Goal: Task Accomplishment & Management: Manage account settings

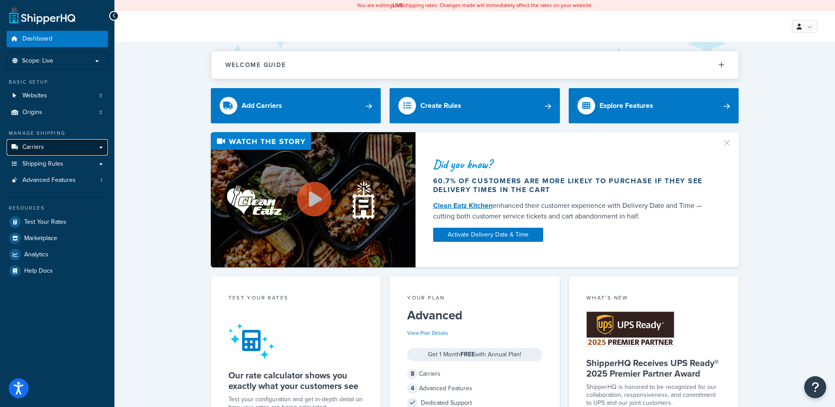
click at [103, 144] on link "Carriers" at bounding box center [57, 147] width 101 height 16
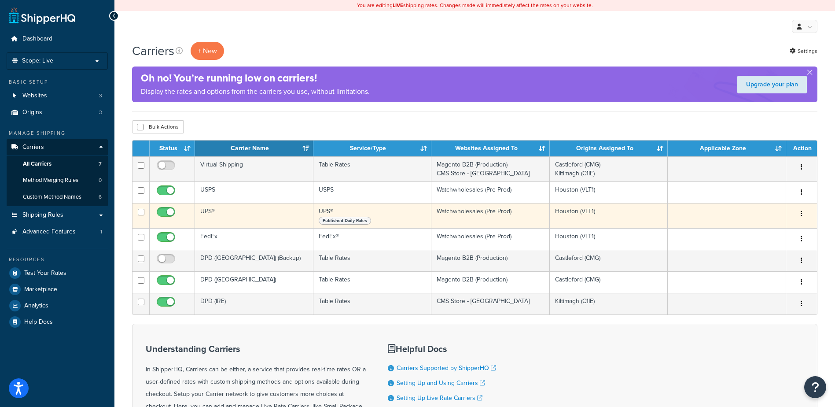
click at [225, 209] on td "UPS®" at bounding box center [254, 215] width 118 height 25
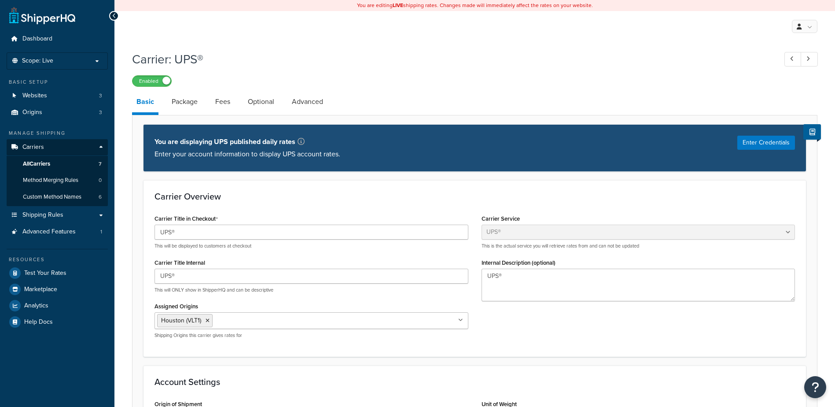
select select "ups"
click at [786, 140] on button "Enter Credentials" at bounding box center [767, 143] width 58 height 14
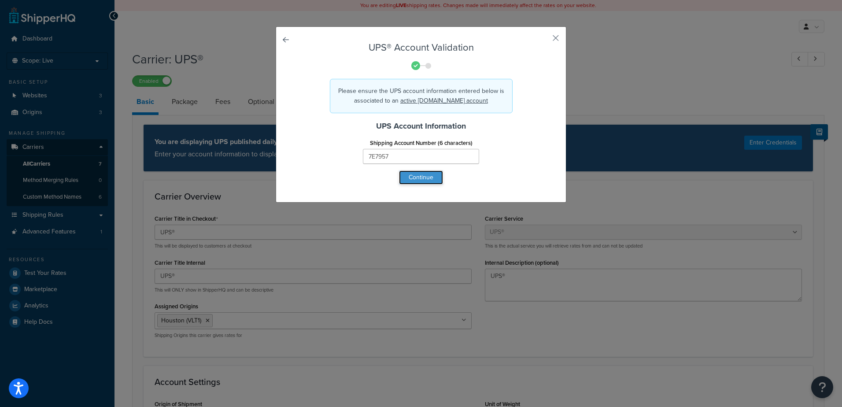
click at [419, 175] on button "Continue" at bounding box center [421, 177] width 44 height 14
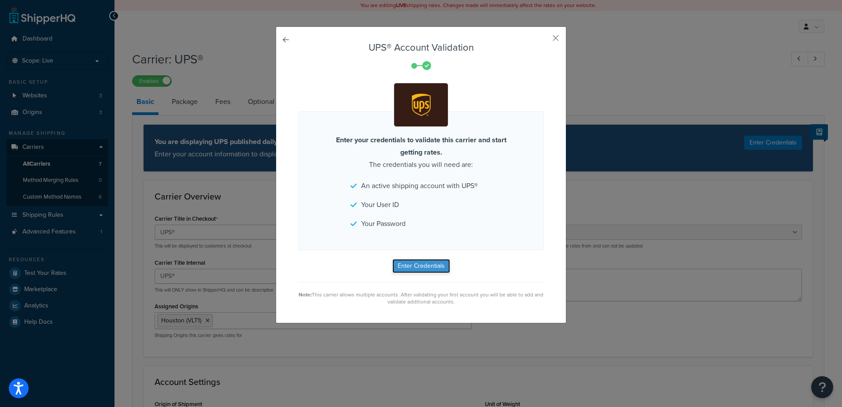
click at [415, 266] on button "Enter Credentials" at bounding box center [421, 266] width 58 height 14
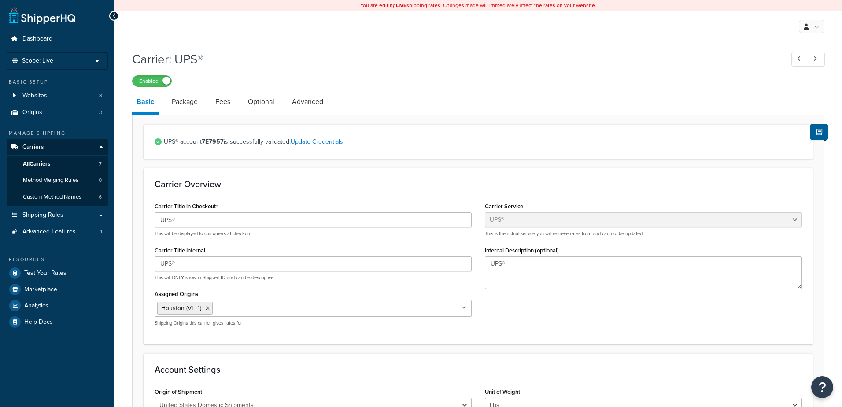
select select "ups"
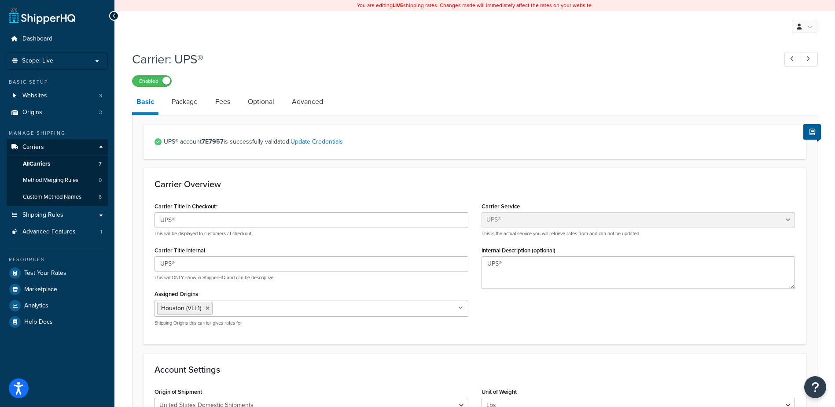
click at [114, 17] on icon at bounding box center [114, 16] width 4 height 6
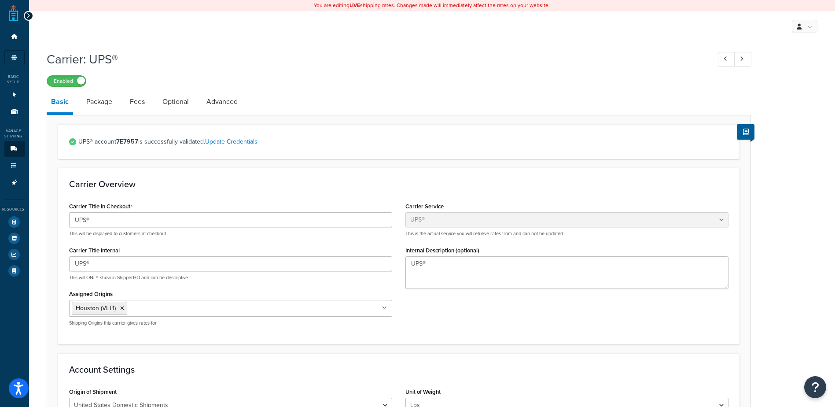
click at [28, 16] on icon at bounding box center [28, 16] width 4 height 6
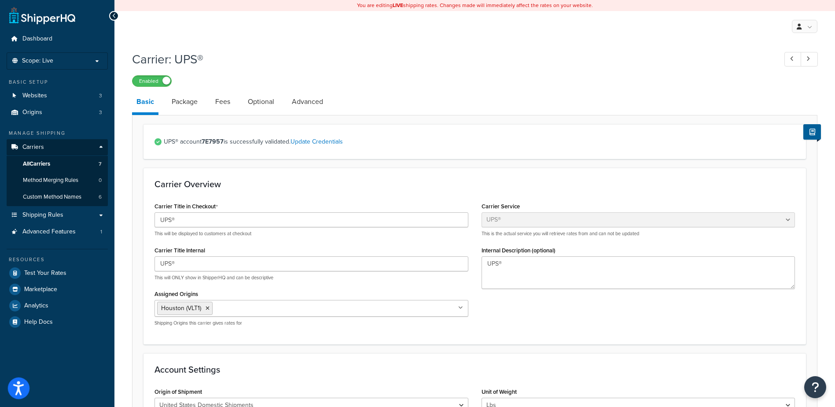
click at [22, 385] on icon "Open accessiBe: accessibility options, statement and help" at bounding box center [18, 389] width 11 height 11
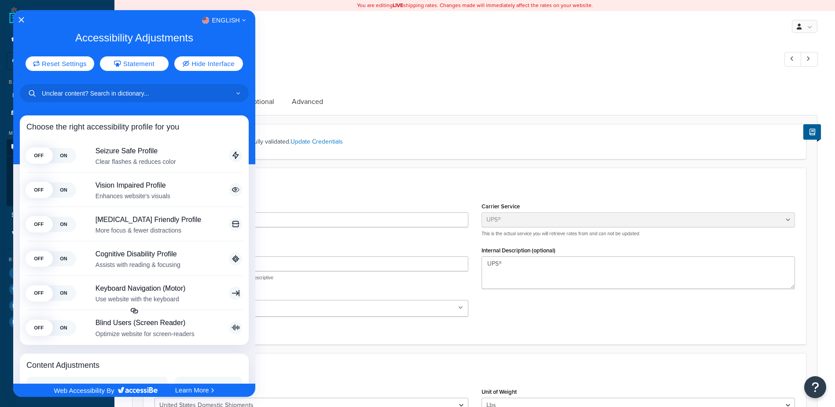
click at [24, 20] on icon "Close Accessibility Interface" at bounding box center [21, 20] width 6 height 6
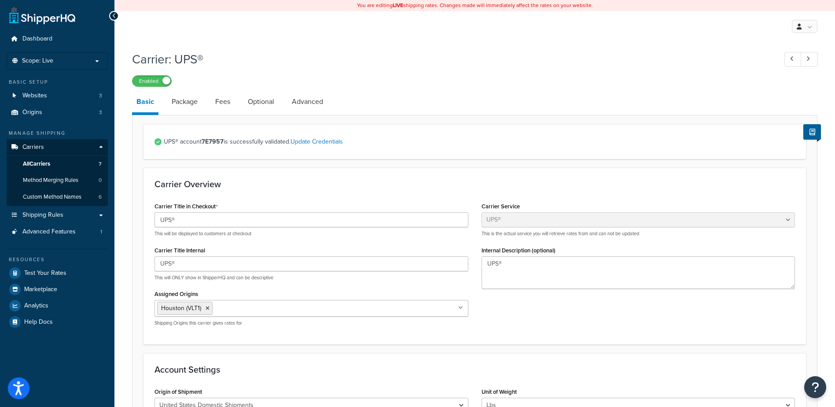
click at [16, 387] on icon "Open accessiBe: accessibility options, statement and help" at bounding box center [18, 388] width 11 height 14
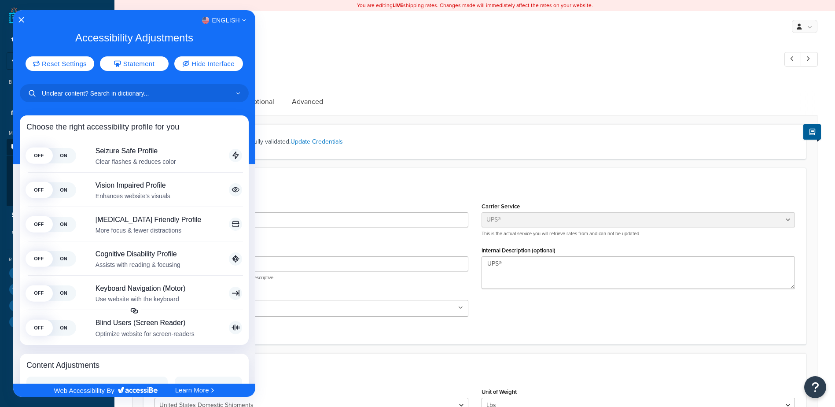
click at [19, 14] on div "English Accessibility Adjustments Reset Settings Statement Hide Interface Choos…" at bounding box center [134, 196] width 242 height 373
click at [22, 20] on icon "Close Accessibility Interface" at bounding box center [21, 20] width 6 height 6
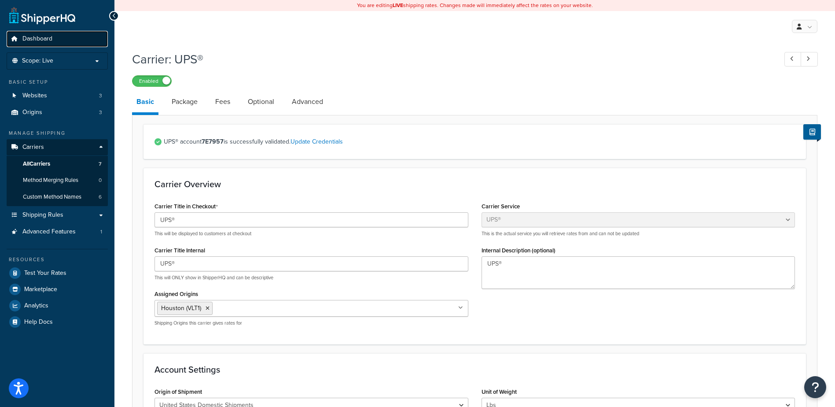
click at [43, 38] on span "Dashboard" at bounding box center [37, 38] width 30 height 7
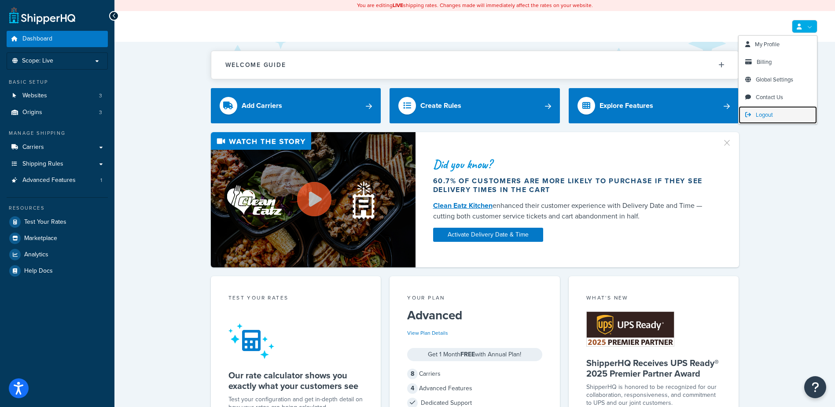
click at [756, 112] on span "Logout" at bounding box center [764, 115] width 17 height 8
